Goal: Check status

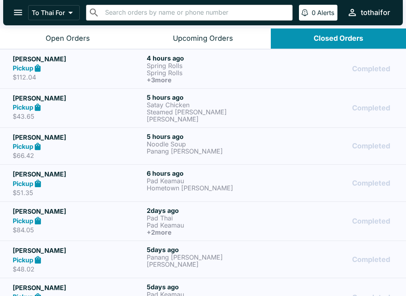
click at [74, 179] on div "Pickup" at bounding box center [78, 183] width 131 height 9
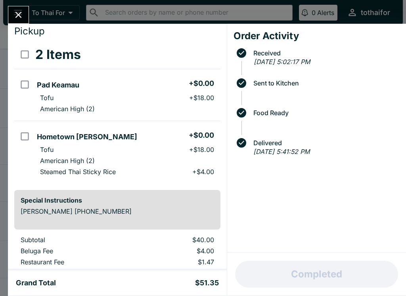
scroll to position [45, 0]
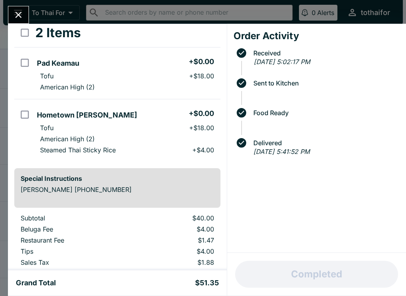
click at [21, 10] on icon "Close" at bounding box center [18, 15] width 11 height 11
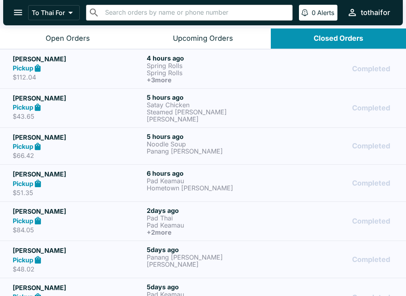
click at [208, 141] on p "Noodle Soup" at bounding box center [212, 144] width 131 height 7
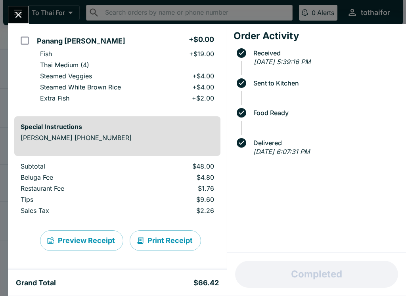
scroll to position [119, 0]
click at [21, 11] on icon "Close" at bounding box center [18, 15] width 11 height 11
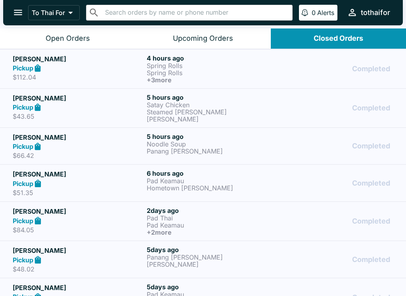
click at [209, 105] on p "Satay Chicken" at bounding box center [212, 104] width 131 height 7
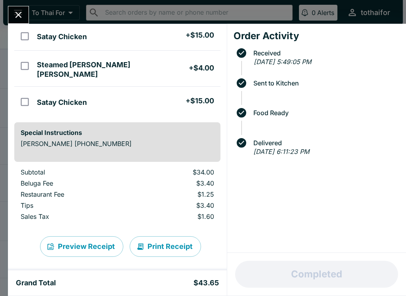
scroll to position [71, 0]
click at [23, 7] on button "Close" at bounding box center [18, 14] width 20 height 17
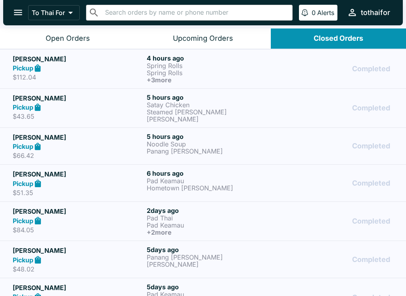
click at [103, 71] on div "Pickup" at bounding box center [78, 68] width 131 height 9
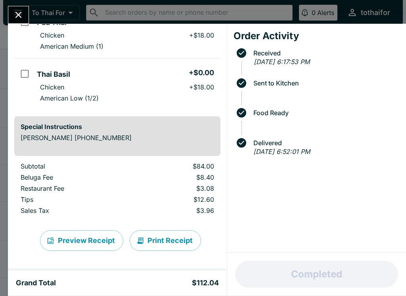
scroll to position [197, 0]
click at [59, 294] on div "Grand Total $112.04" at bounding box center [117, 283] width 219 height 25
